Goal: Find specific page/section: Find specific page/section

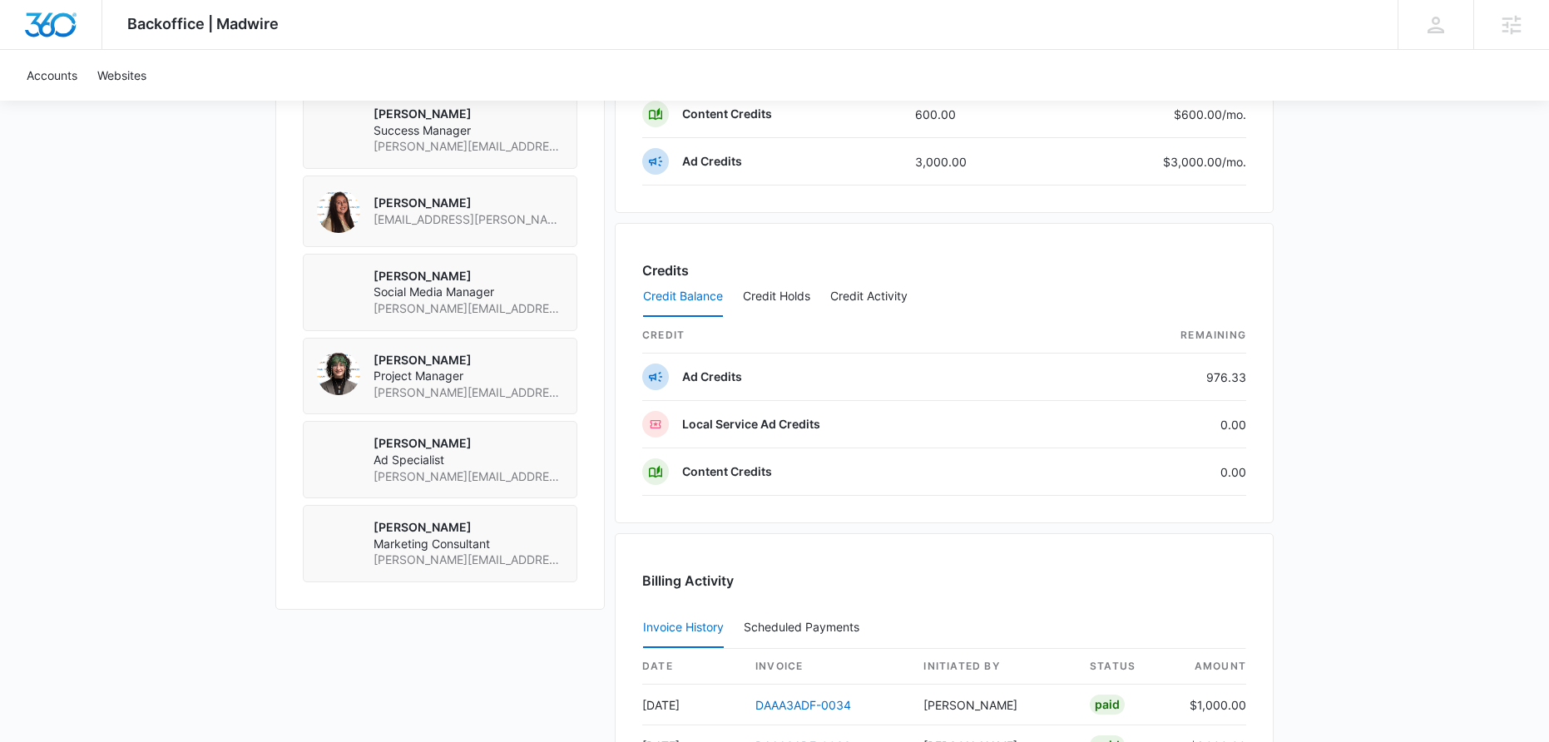
scroll to position [1412, 0]
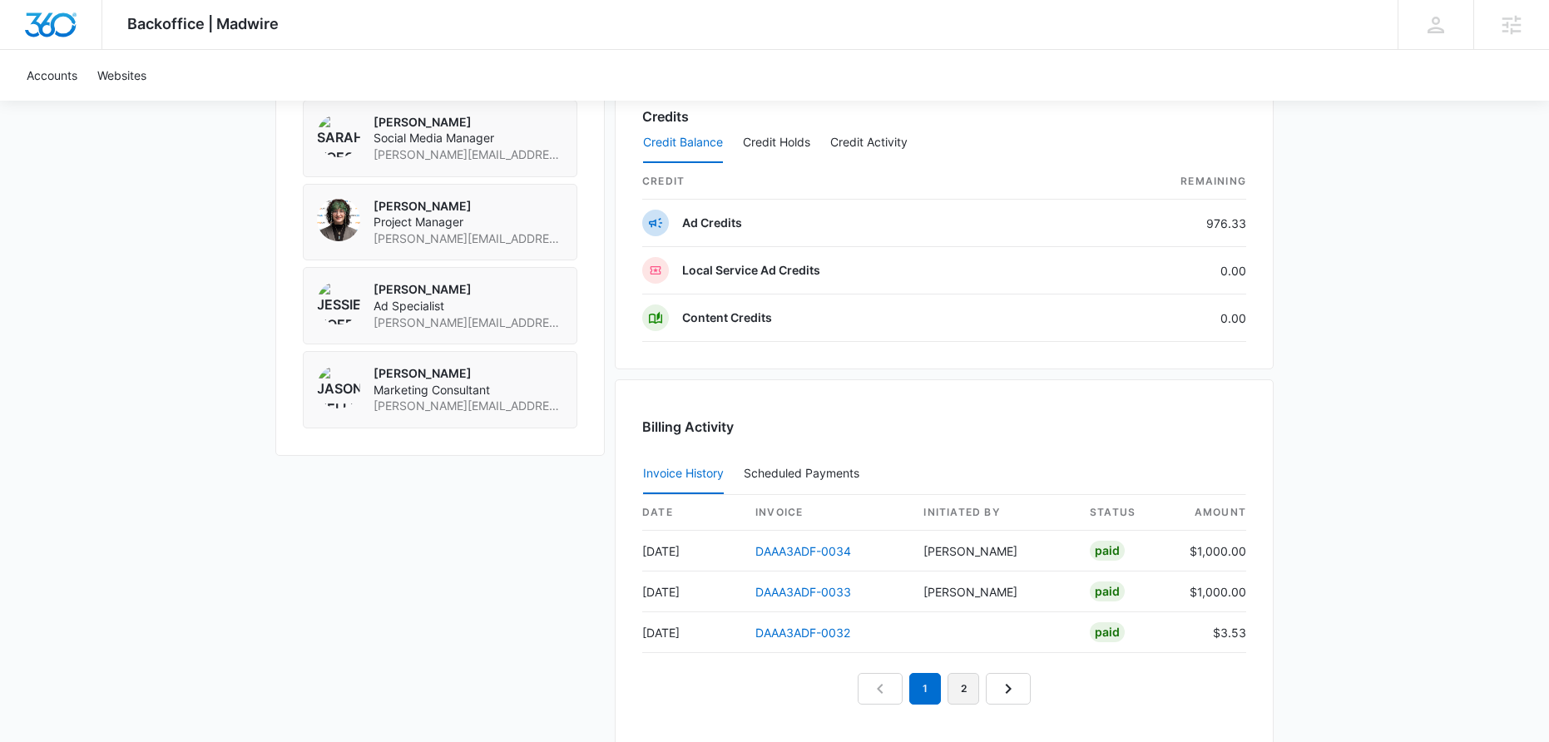
click at [957, 691] on link "2" at bounding box center [963, 689] width 32 height 32
click at [794, 553] on link "DAAA3ADF-0031" at bounding box center [802, 551] width 94 height 14
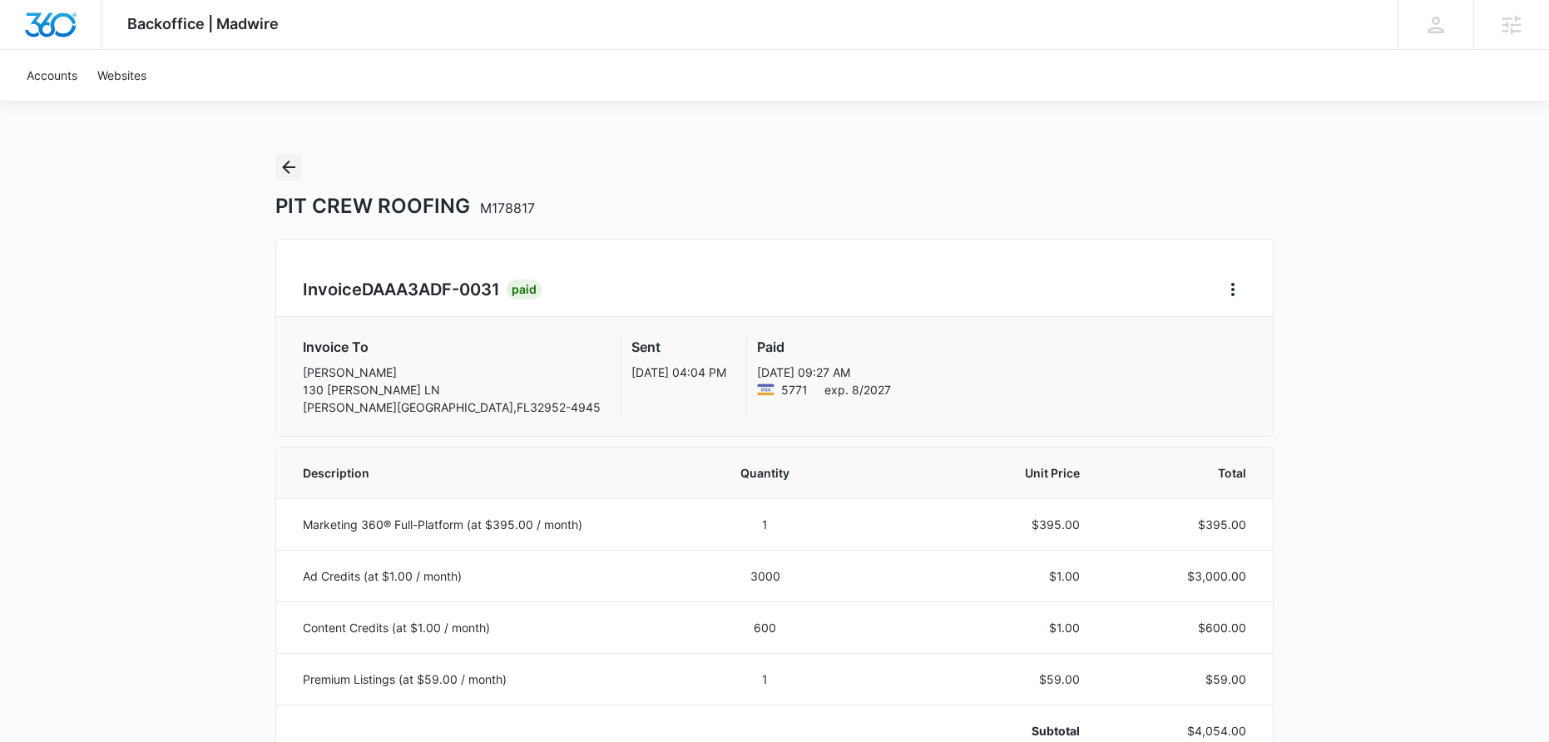
click at [291, 177] on button "Back" at bounding box center [288, 167] width 27 height 27
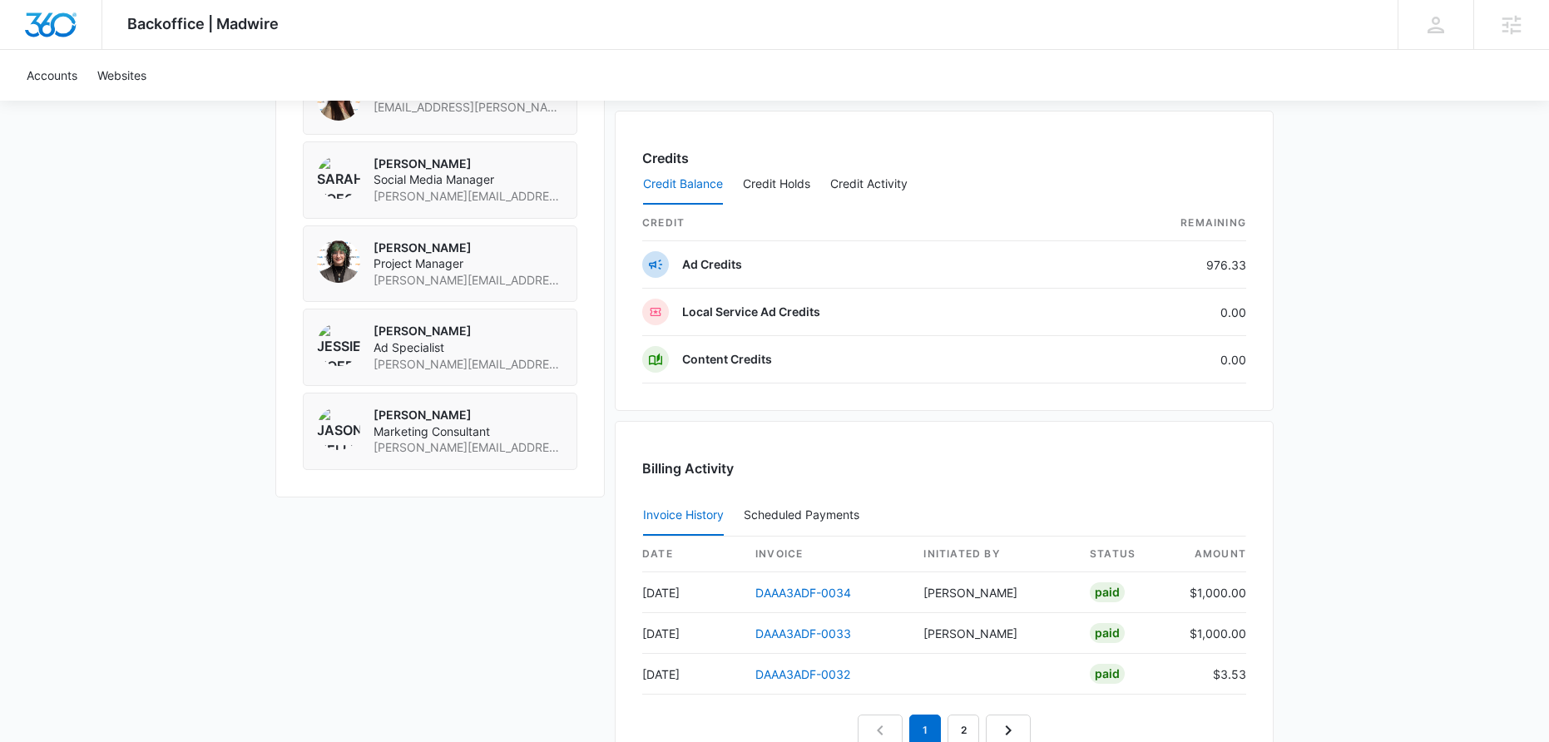
scroll to position [1538, 0]
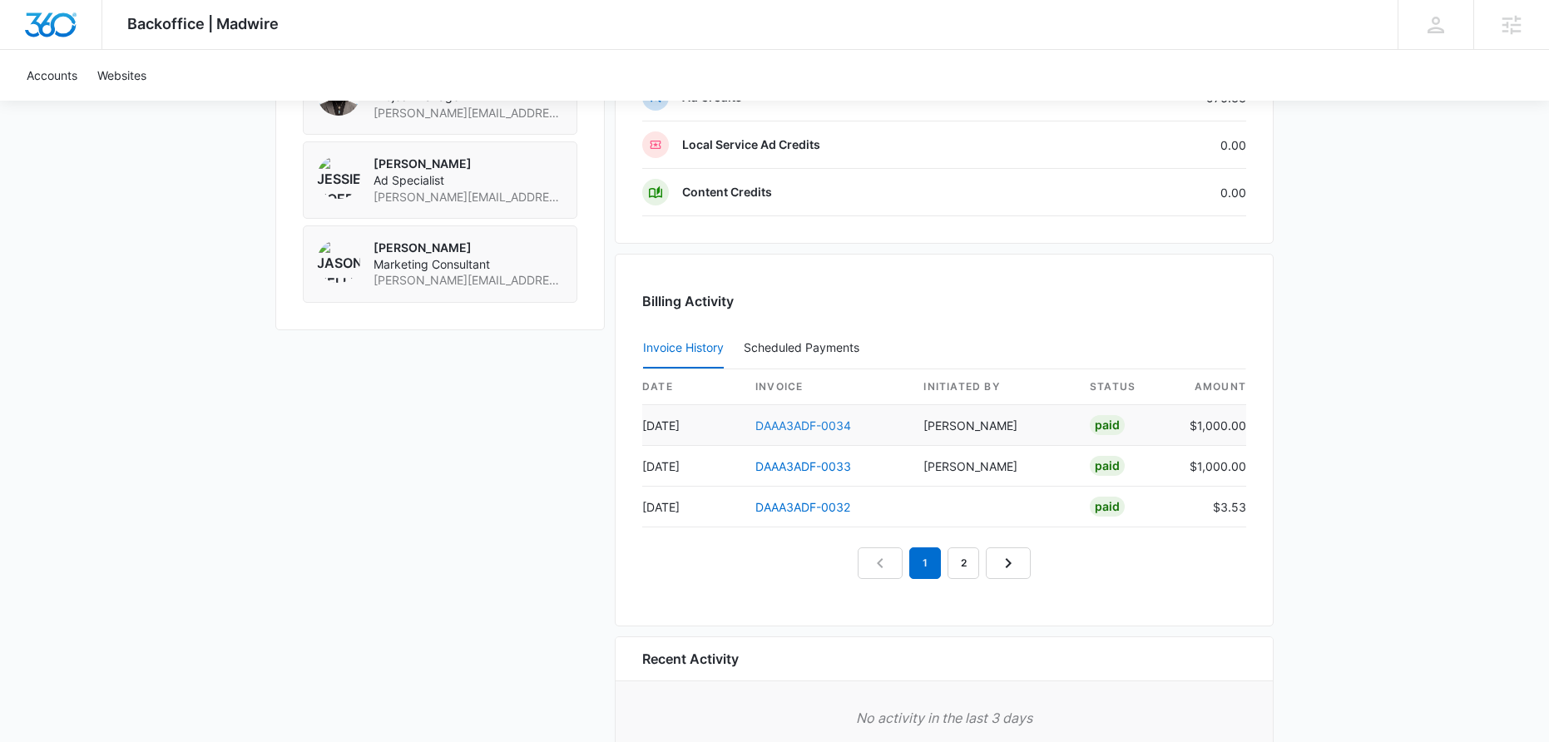
click at [800, 427] on link "DAAA3ADF-0034" at bounding box center [803, 425] width 96 height 14
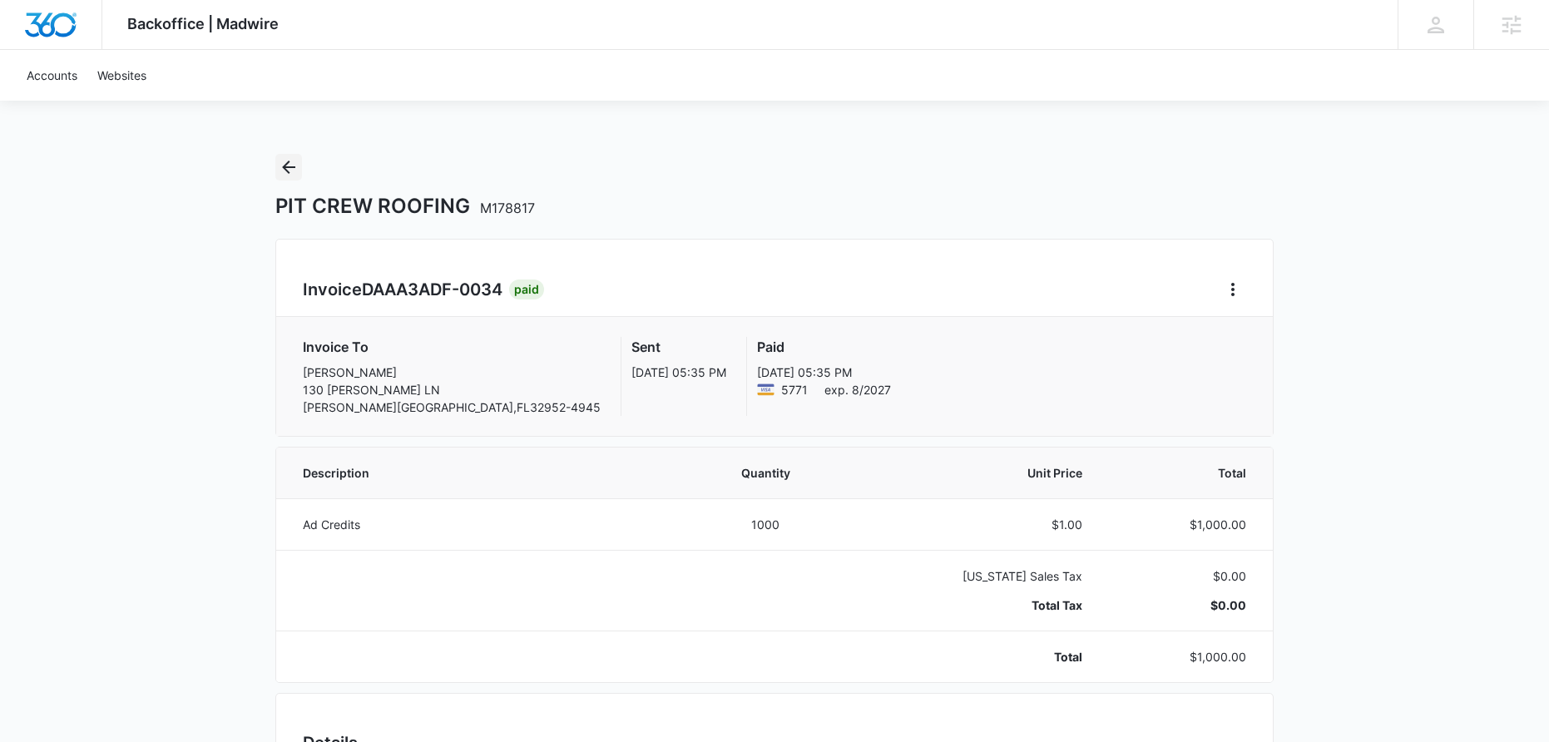
click at [285, 166] on icon "Back" at bounding box center [288, 167] width 13 height 13
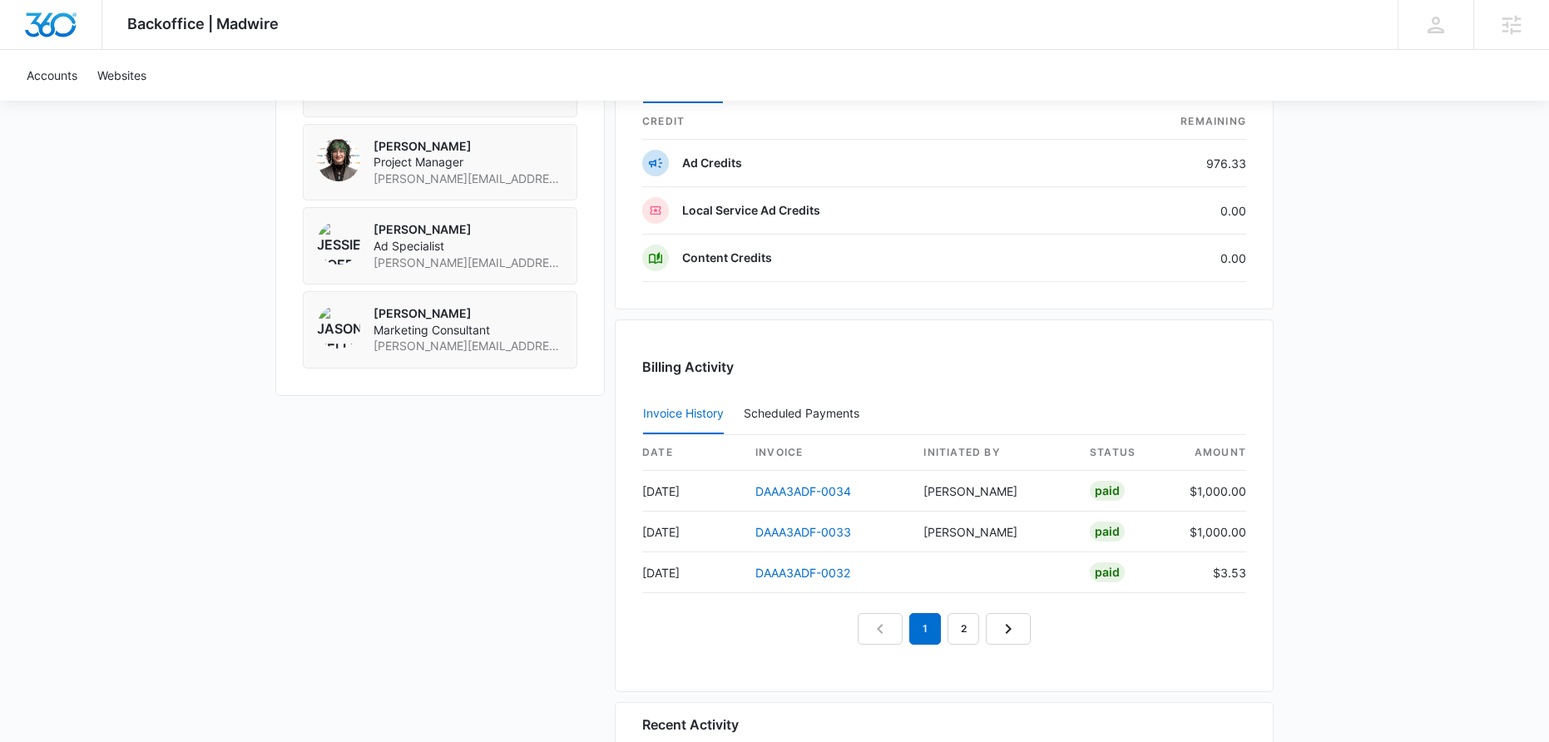
scroll to position [1635, 0]
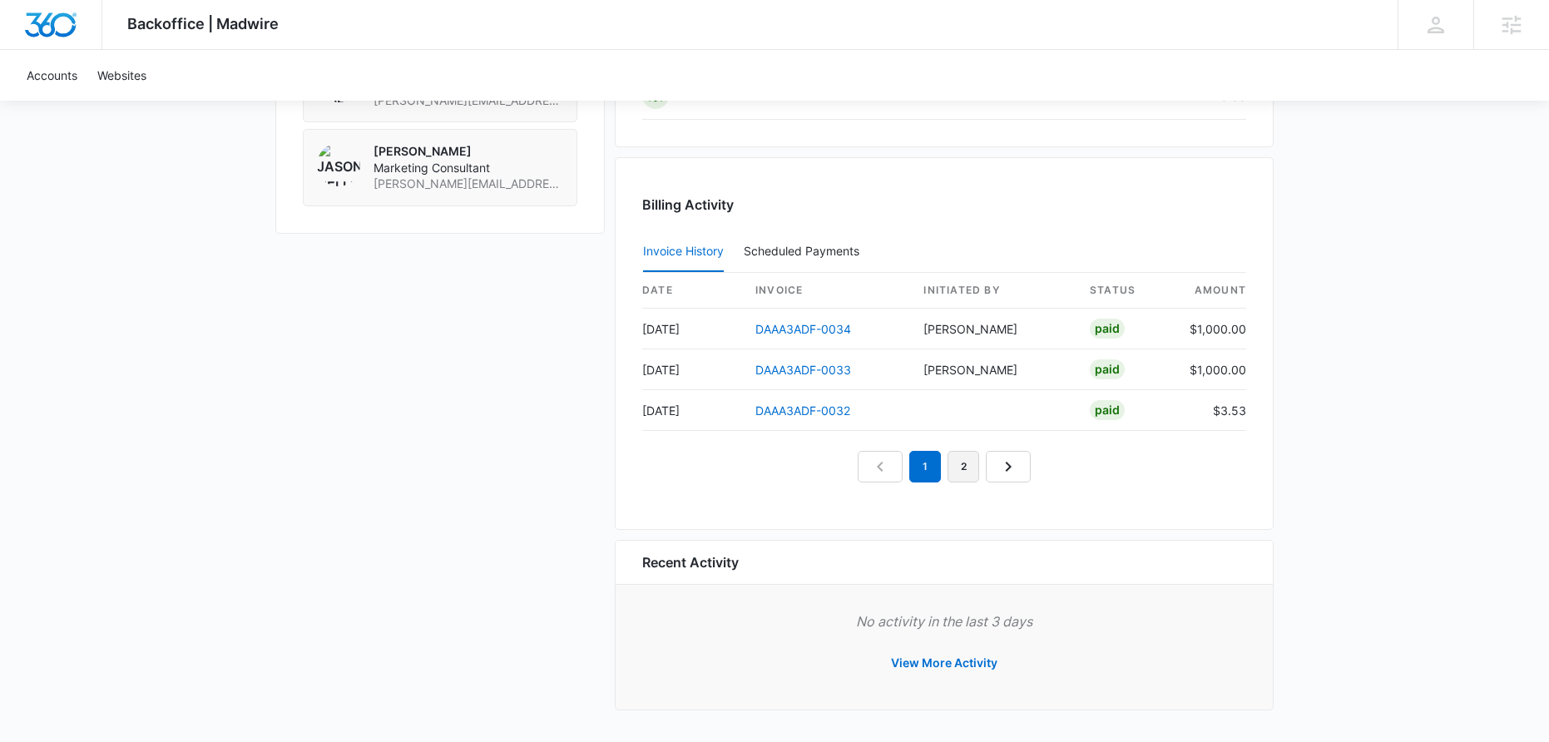
click at [955, 467] on link "2" at bounding box center [963, 467] width 32 height 32
click at [767, 372] on link "DAAA3ADF-0030" at bounding box center [803, 370] width 96 height 14
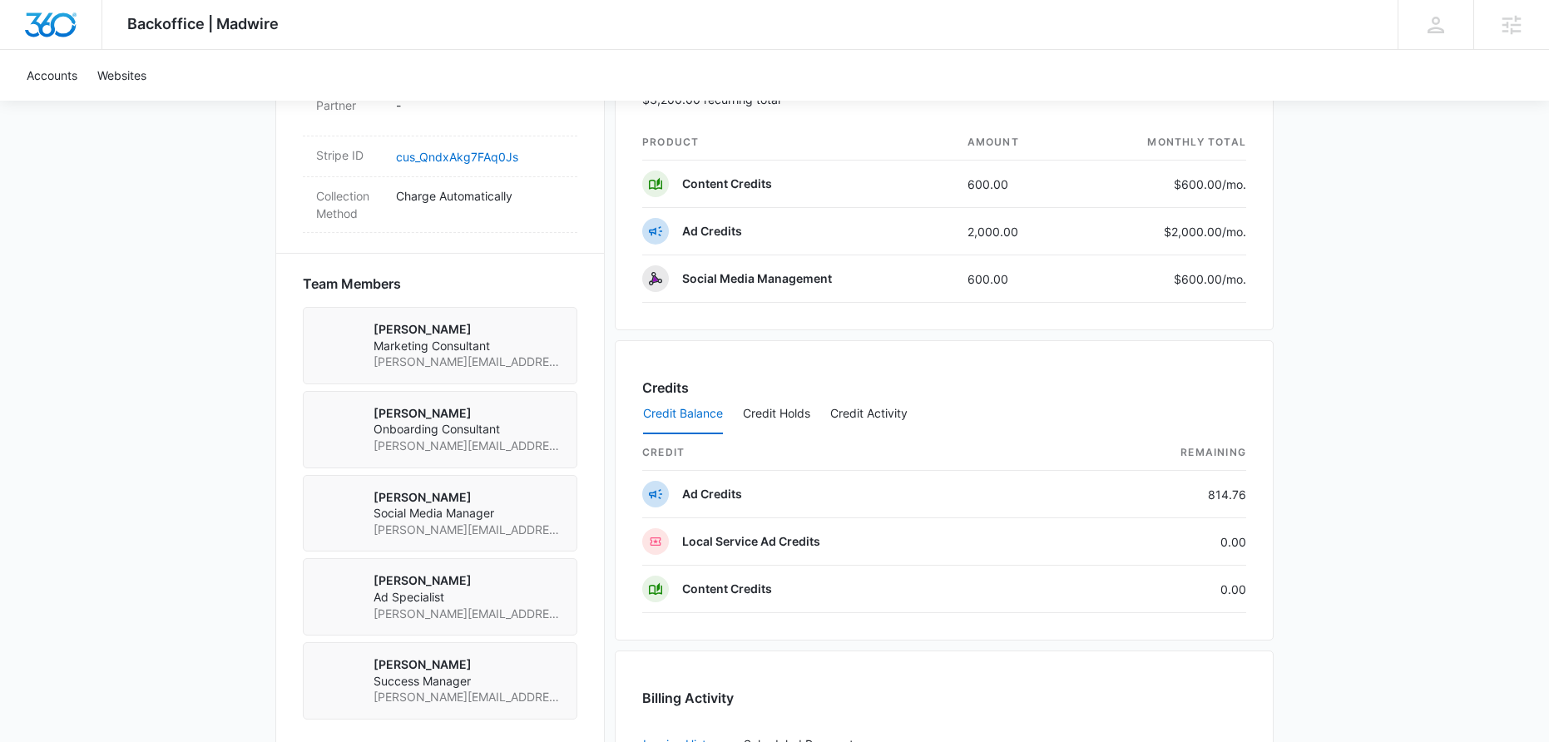
scroll to position [1025, 0]
